Goal: Download file/media

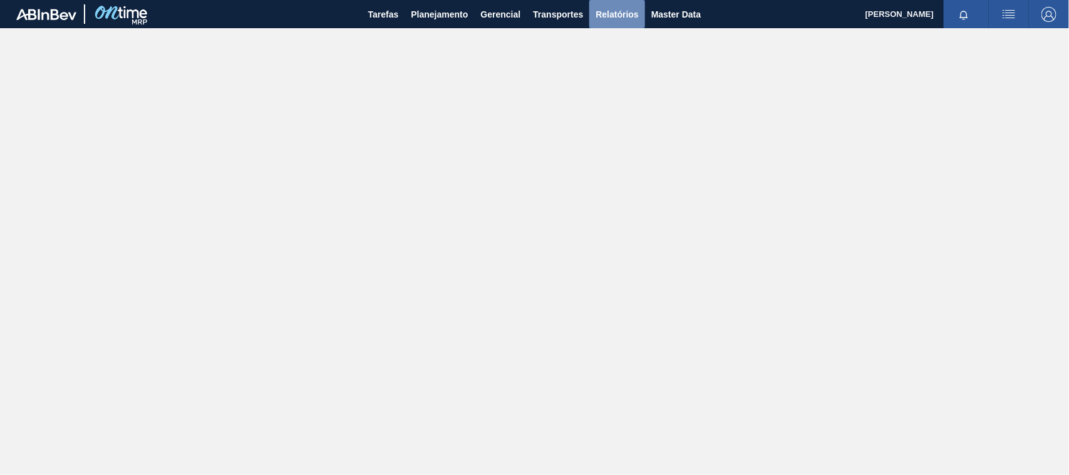
click at [626, 11] on span "Relatórios" at bounding box center [617, 14] width 43 height 15
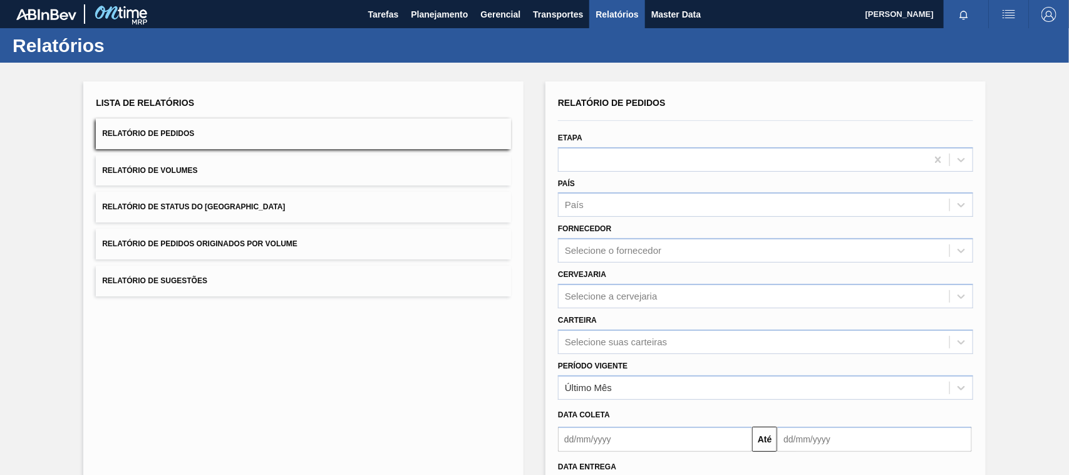
click at [158, 250] on button "Relatório de Pedidos Originados por Volume" at bounding box center [303, 244] width 415 height 31
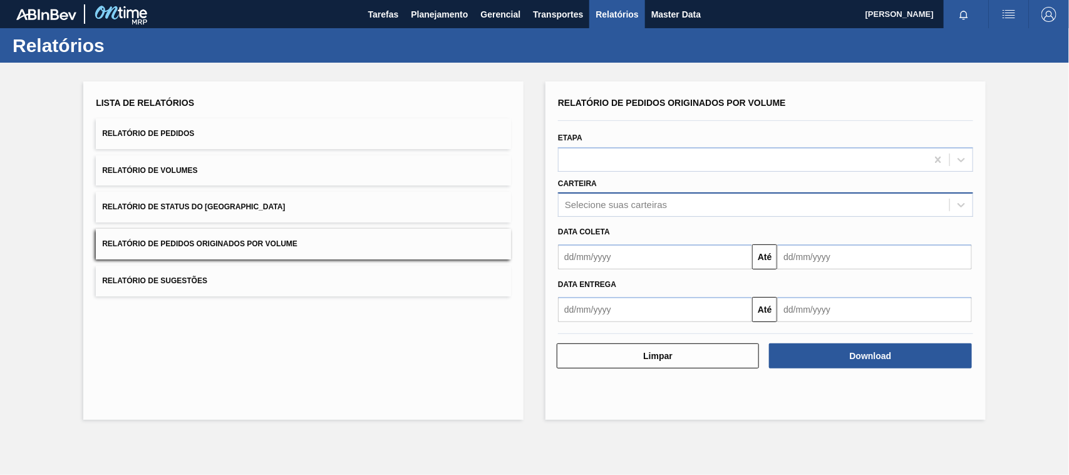
click at [609, 207] on div "Selecione suas carteiras" at bounding box center [616, 205] width 102 height 11
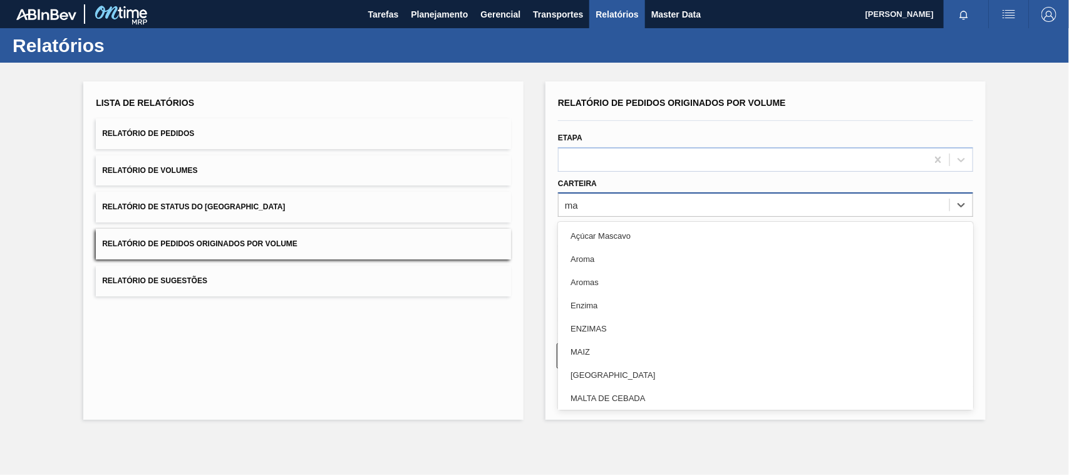
type input "mal"
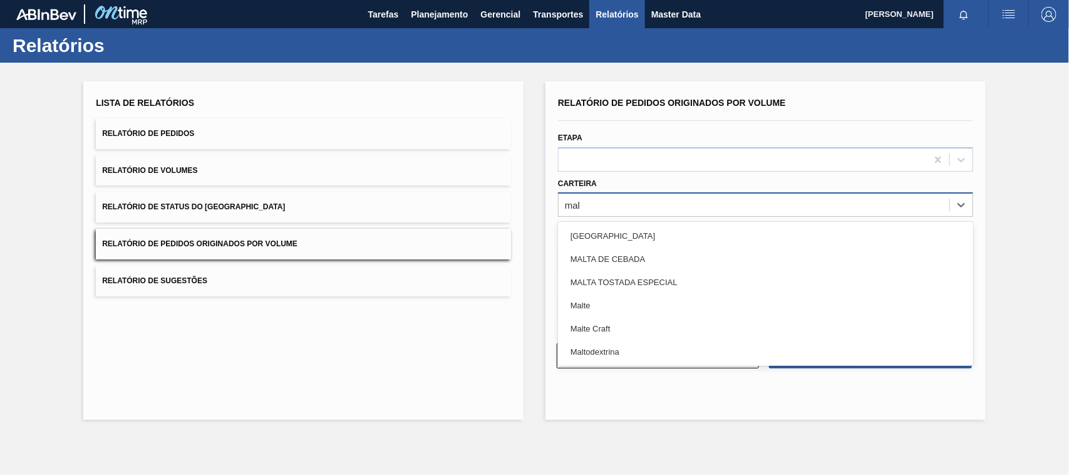
click at [586, 304] on div "Malte" at bounding box center [765, 305] width 415 height 23
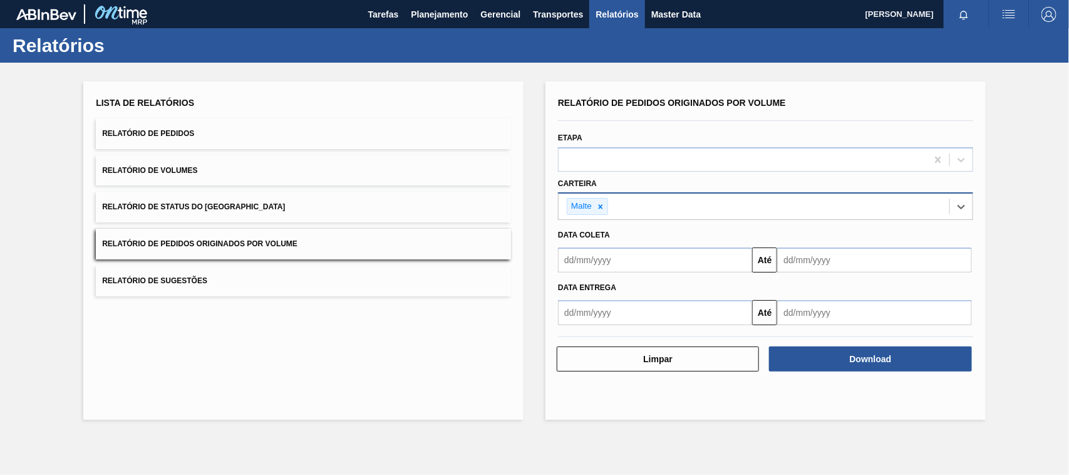
click at [606, 266] on input "text" at bounding box center [655, 259] width 194 height 25
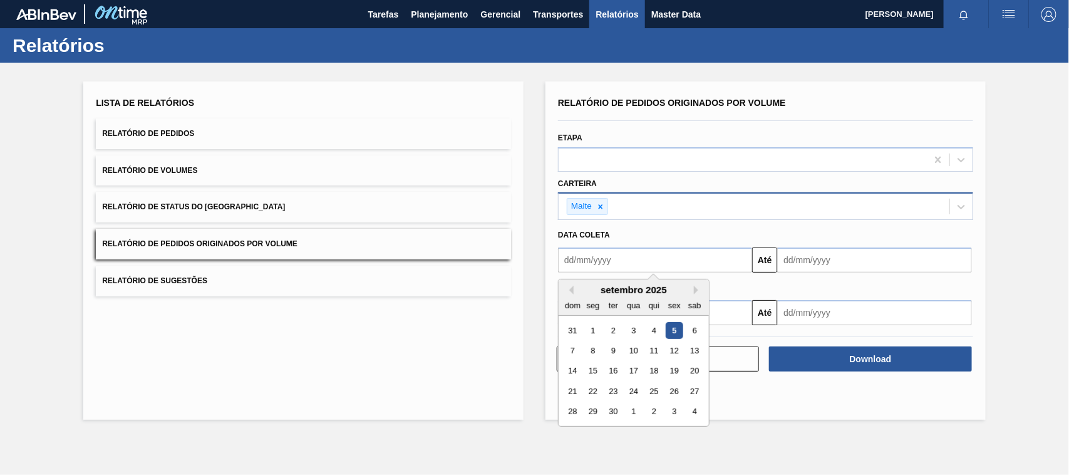
type input "[DATE]"
click at [631, 330] on div "1" at bounding box center [633, 330] width 17 height 17
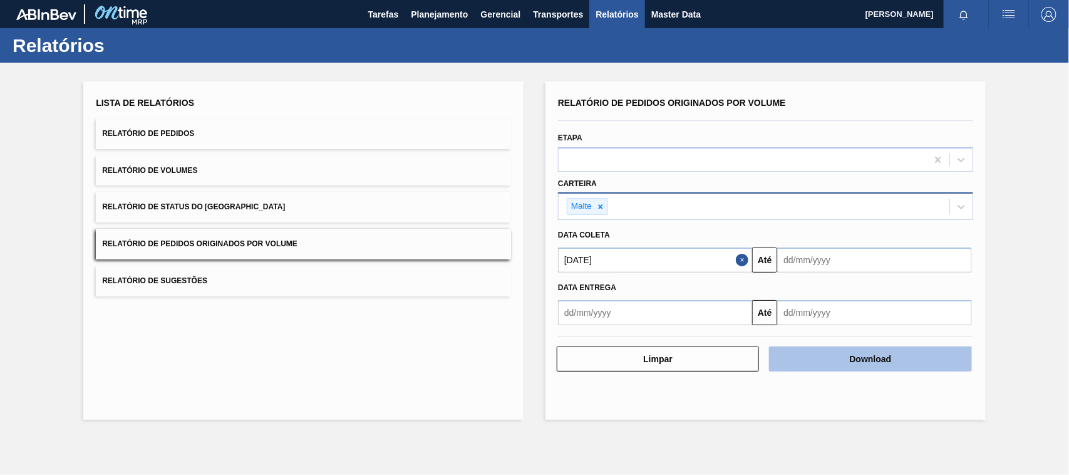
click at [855, 366] on button "Download" at bounding box center [870, 358] width 202 height 25
